Goal: Navigation & Orientation: Find specific page/section

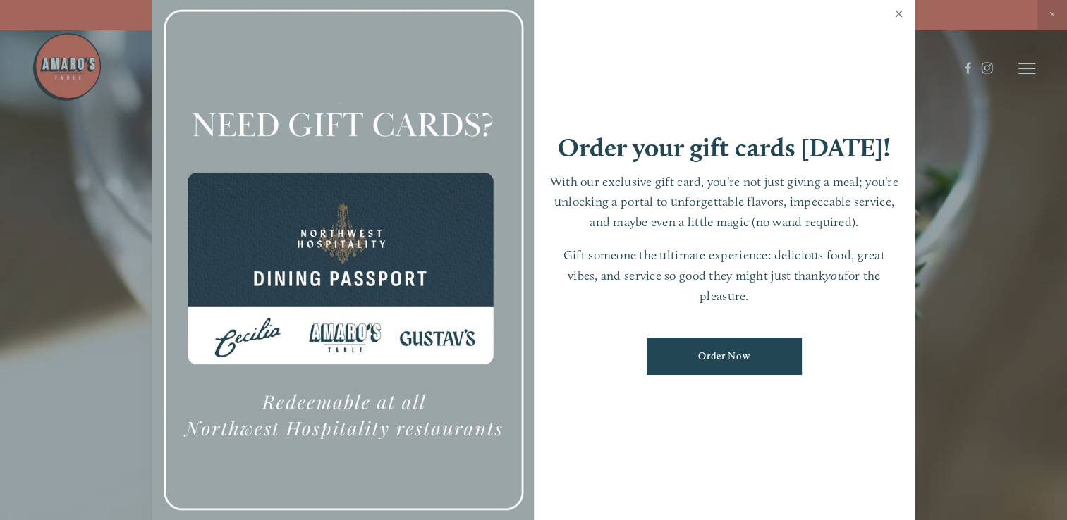
click at [897, 13] on link "Close" at bounding box center [898, 15] width 27 height 39
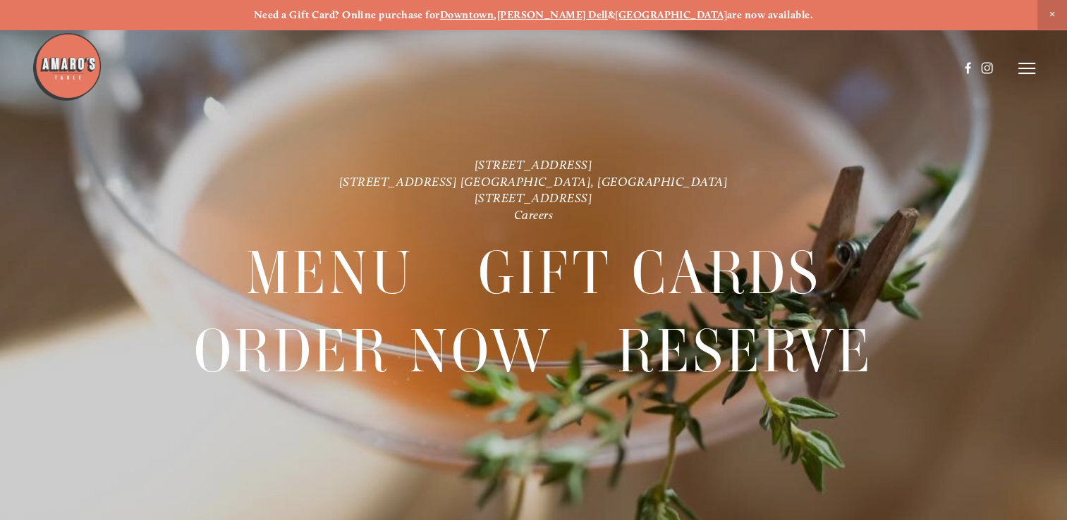
click at [1016, 68] on header "Menu Order Now Visit Gallery 0" at bounding box center [533, 68] width 1003 height 137
click at [1021, 66] on icon at bounding box center [1026, 68] width 17 height 13
click at [761, 69] on span "Menu" at bounding box center [772, 68] width 26 height 12
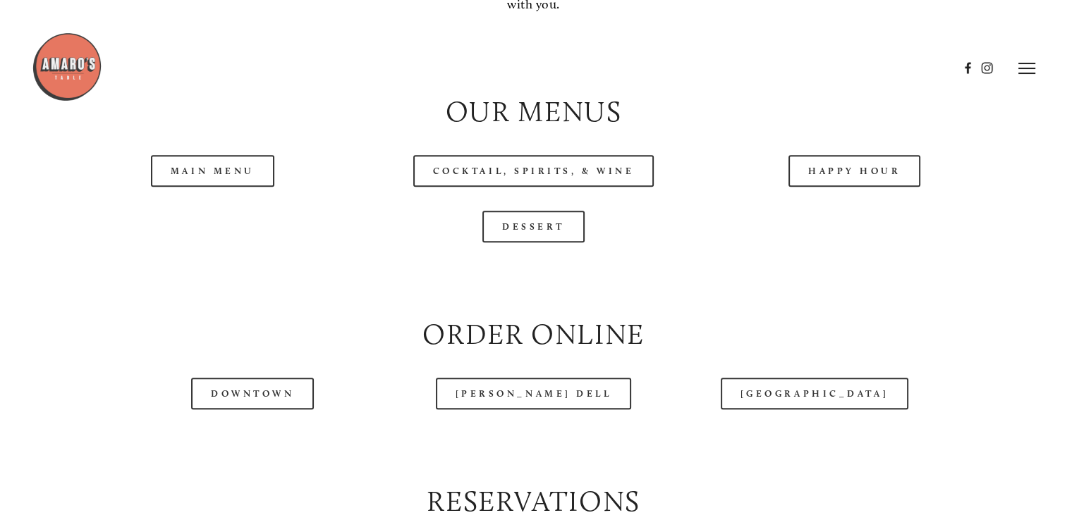
scroll to position [1384, 0]
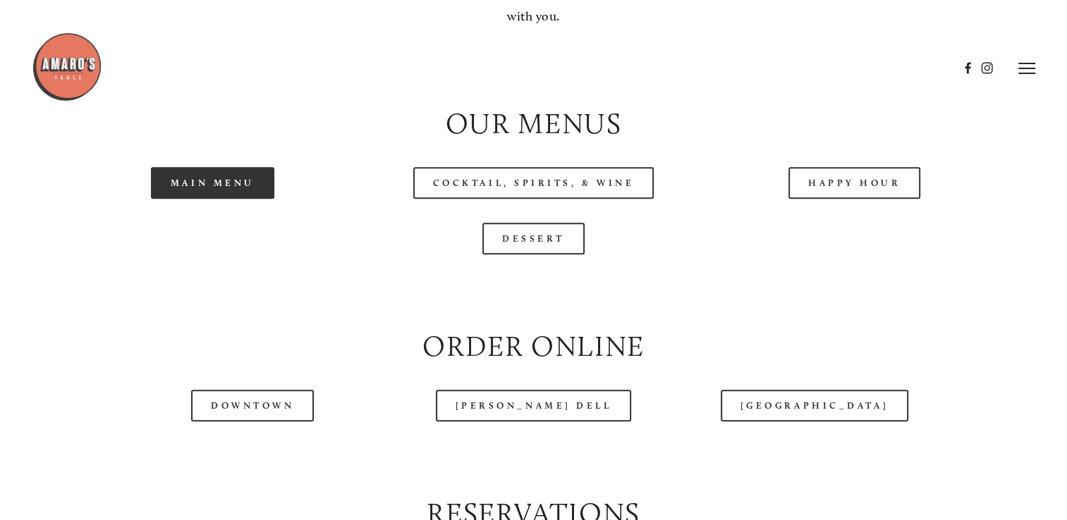
click at [226, 199] on link "Main Menu" at bounding box center [212, 183] width 123 height 32
